Goal: Task Accomplishment & Management: Manage account settings

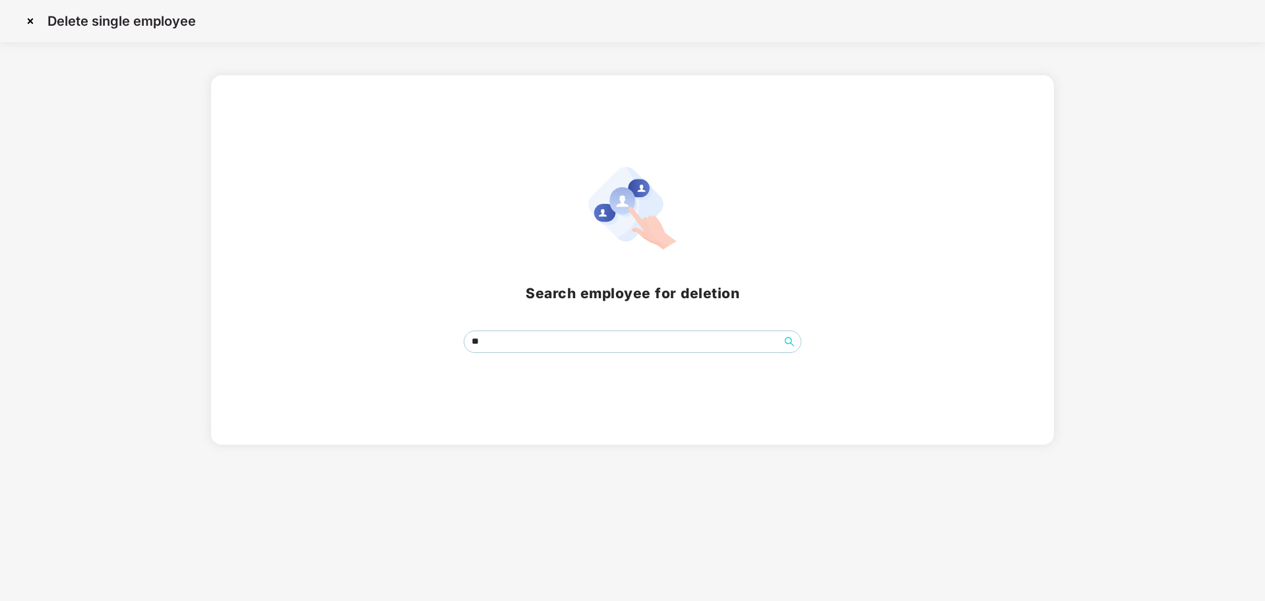
type input "*"
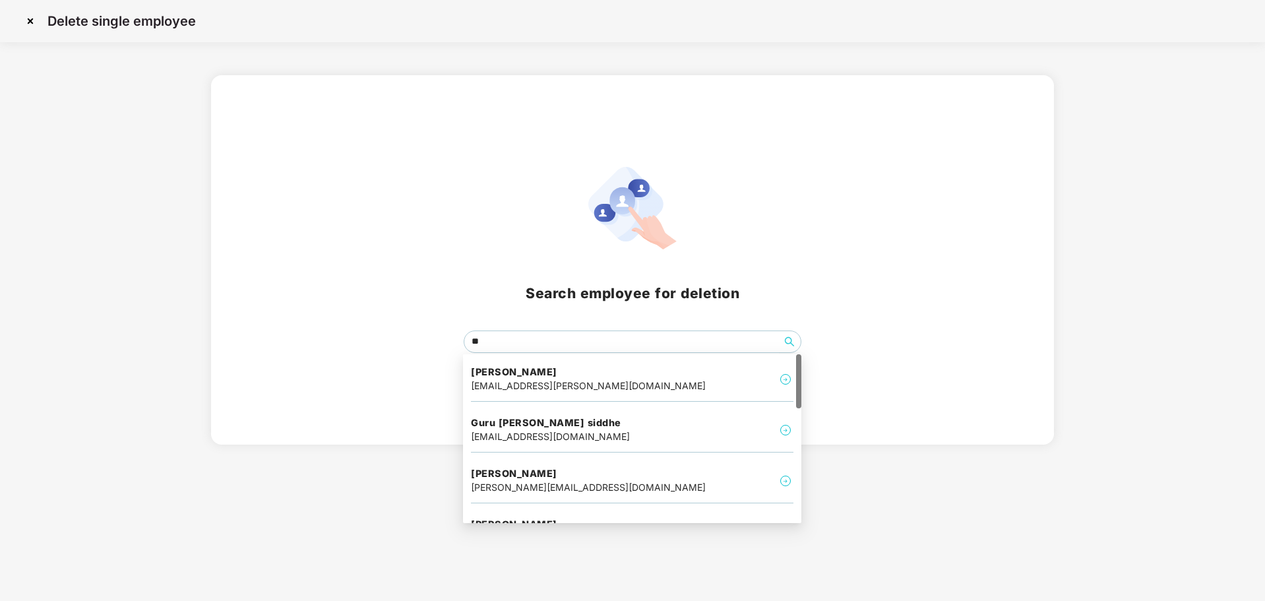
type input "***"
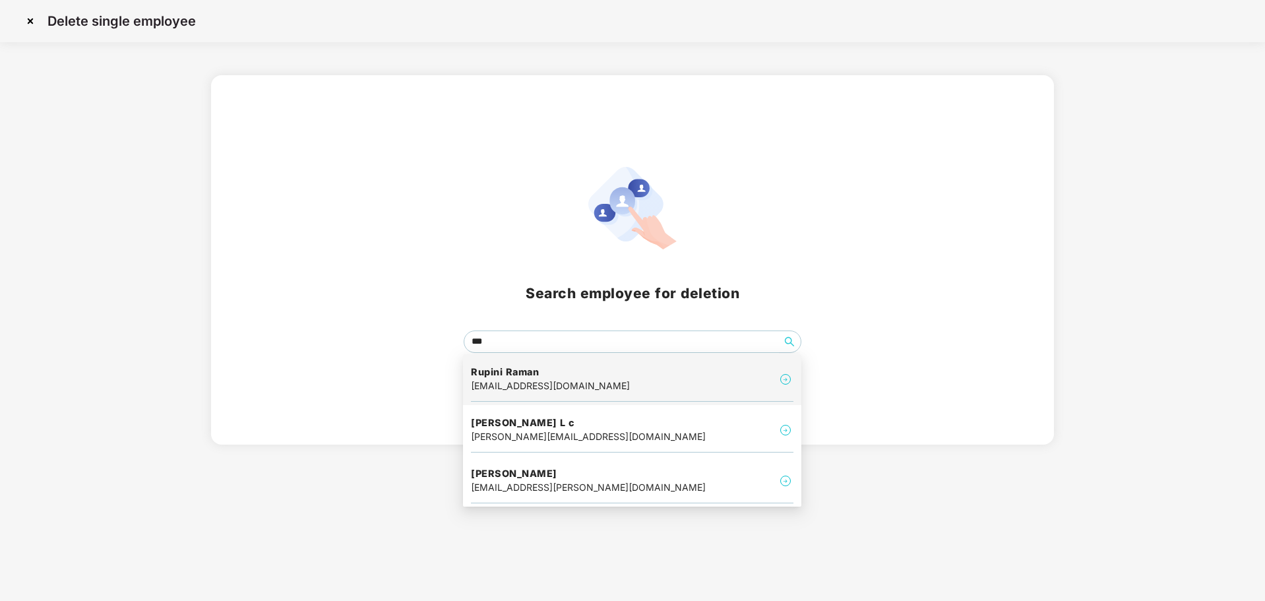
click at [551, 375] on h4 "Rupini Raman" at bounding box center [550, 371] width 159 height 13
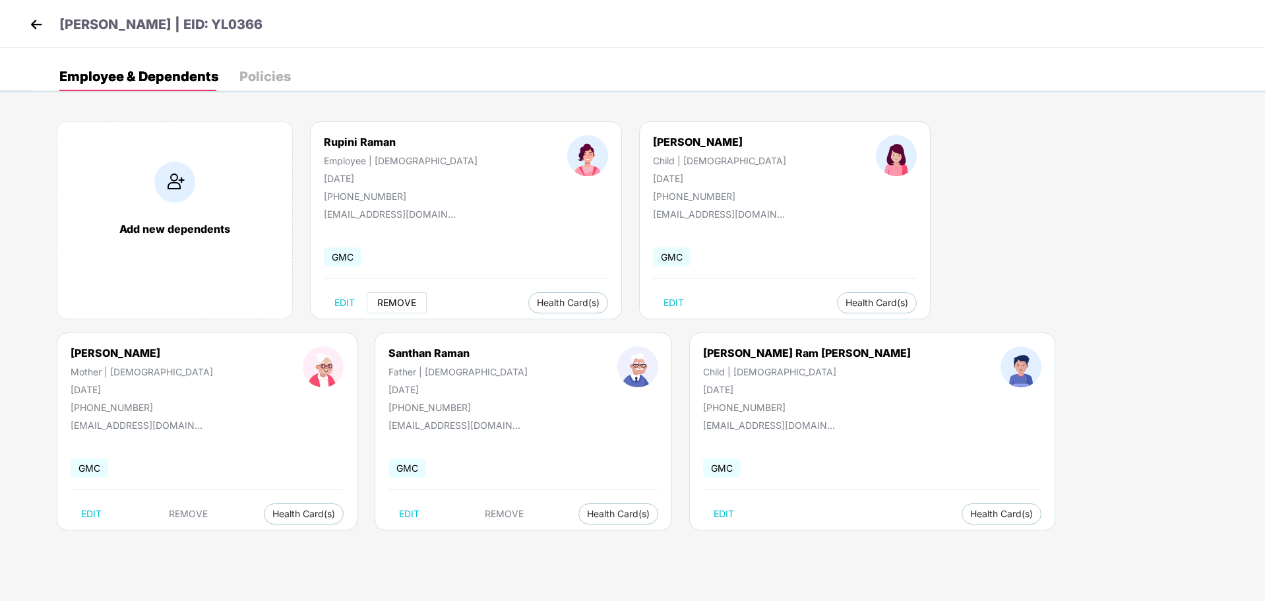
click at [396, 303] on span "REMOVE" at bounding box center [396, 303] width 39 height 11
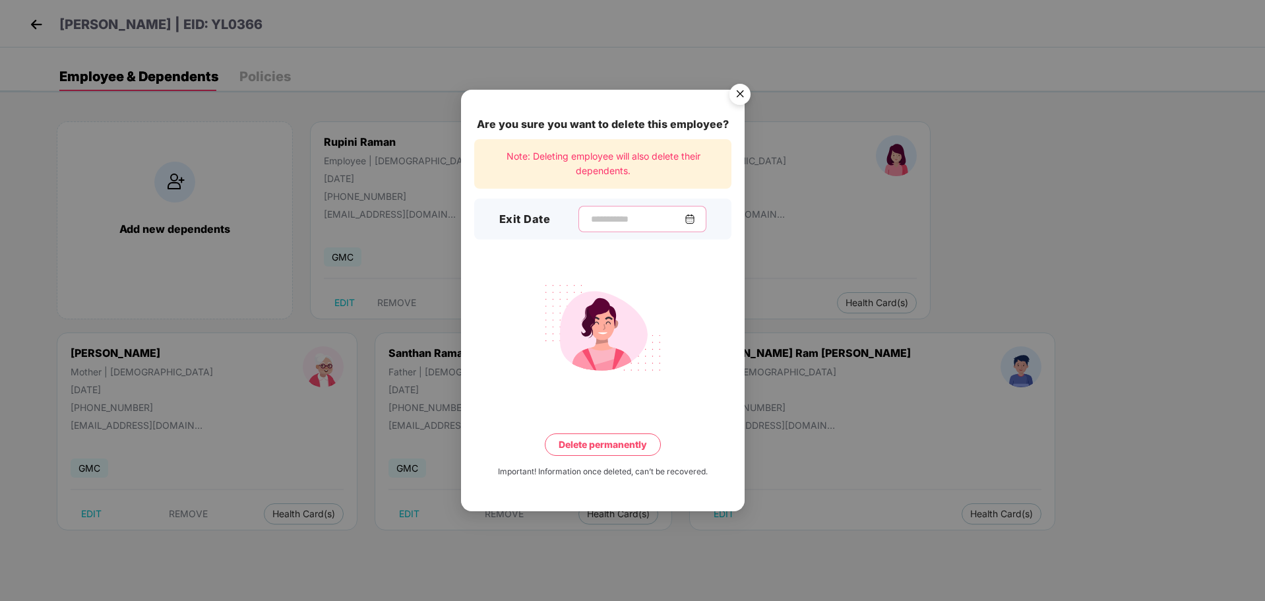
click at [590, 221] on input at bounding box center [637, 219] width 95 height 14
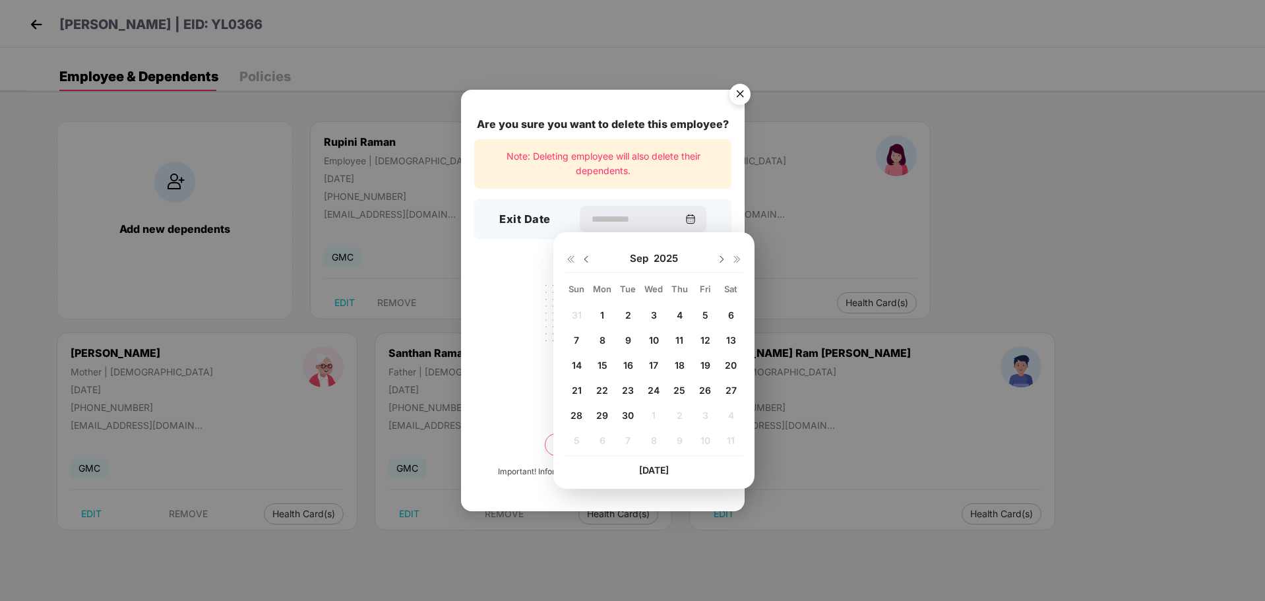
click at [584, 261] on img at bounding box center [586, 259] width 11 height 11
click at [725, 259] on img at bounding box center [721, 259] width 11 height 11
click at [724, 259] on img at bounding box center [721, 259] width 11 height 11
click at [581, 261] on img at bounding box center [586, 259] width 11 height 11
click at [629, 412] on span "30" at bounding box center [628, 415] width 12 height 11
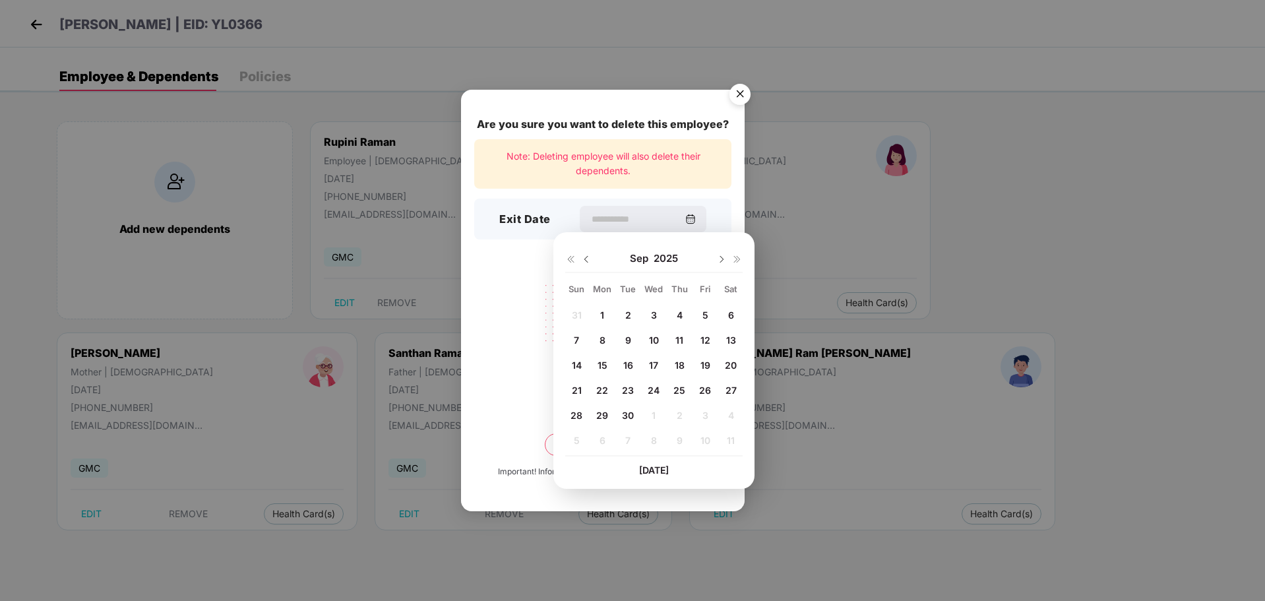
type input "**********"
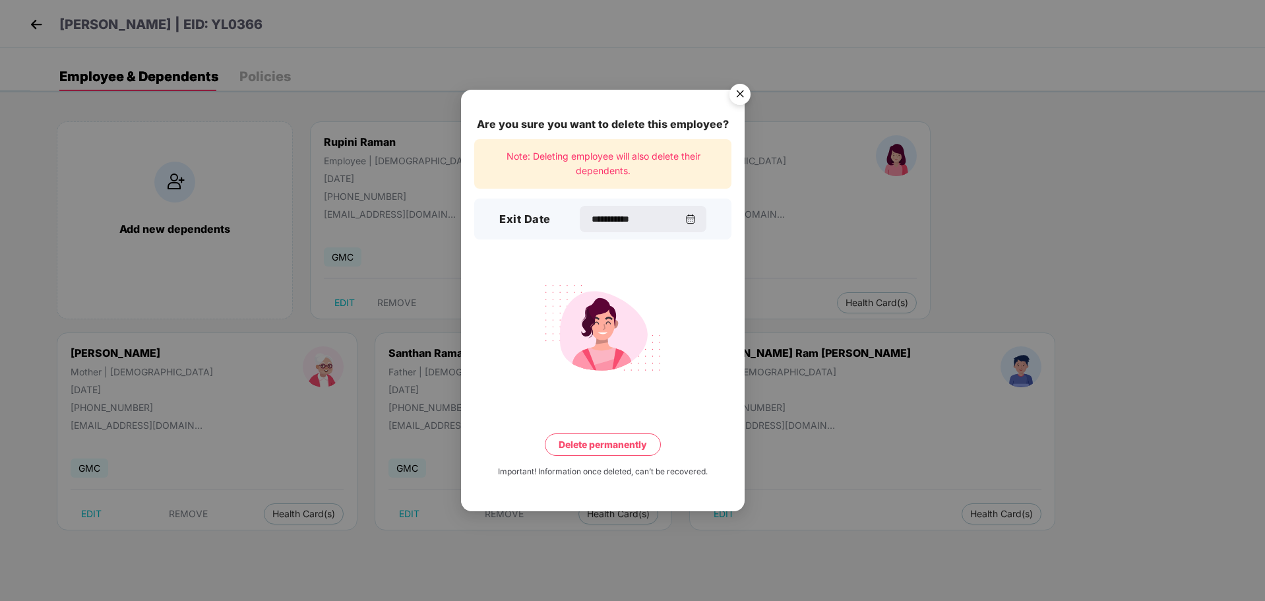
click at [596, 445] on button "Delete permanently" at bounding box center [603, 444] width 116 height 22
